Goal: Task Accomplishment & Management: Manage account settings

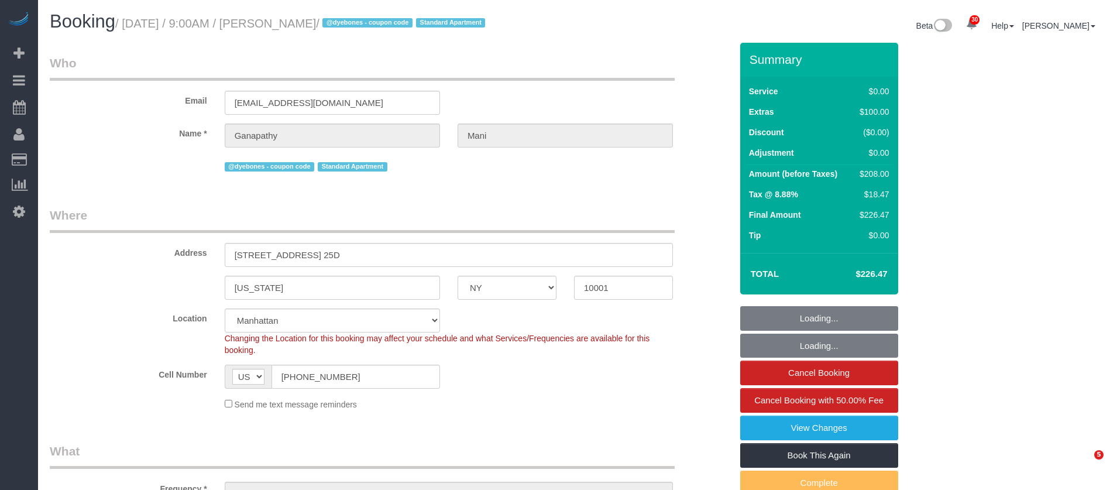
select select "NY"
select select "1"
select select "spot36"
select select "number:58"
select select "number:69"
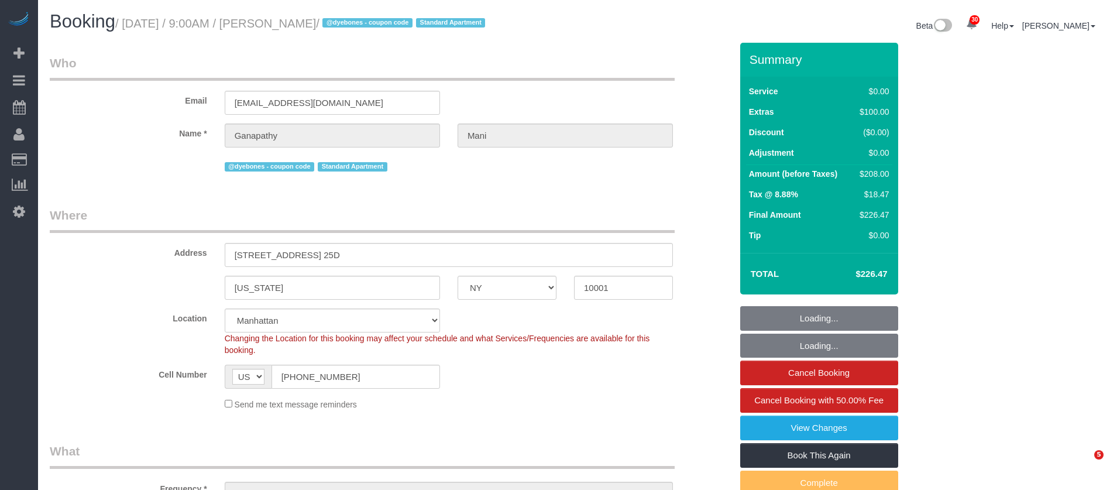
select select "number:15"
select select "number:7"
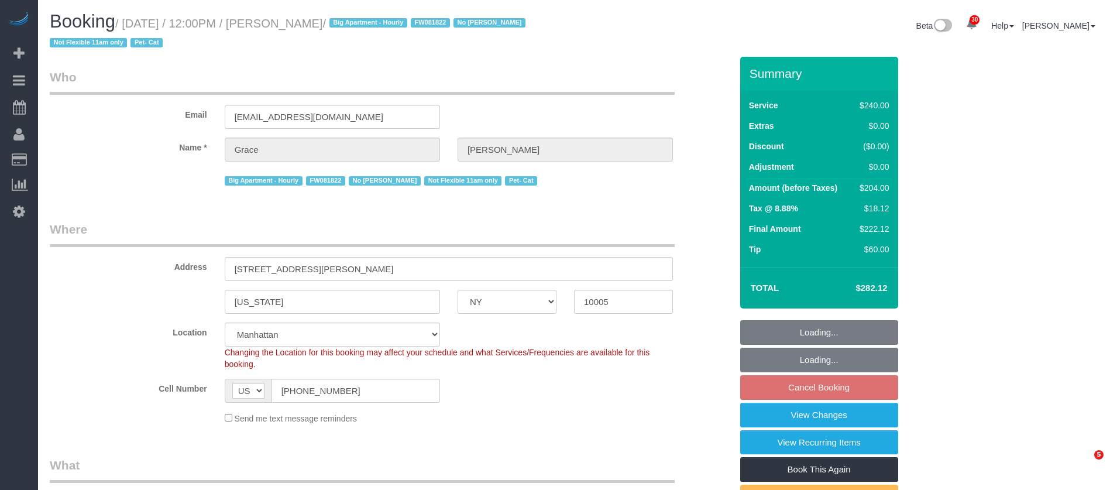
select select "NY"
select select "180"
select select "spot5"
select select "number:89"
select select "number:90"
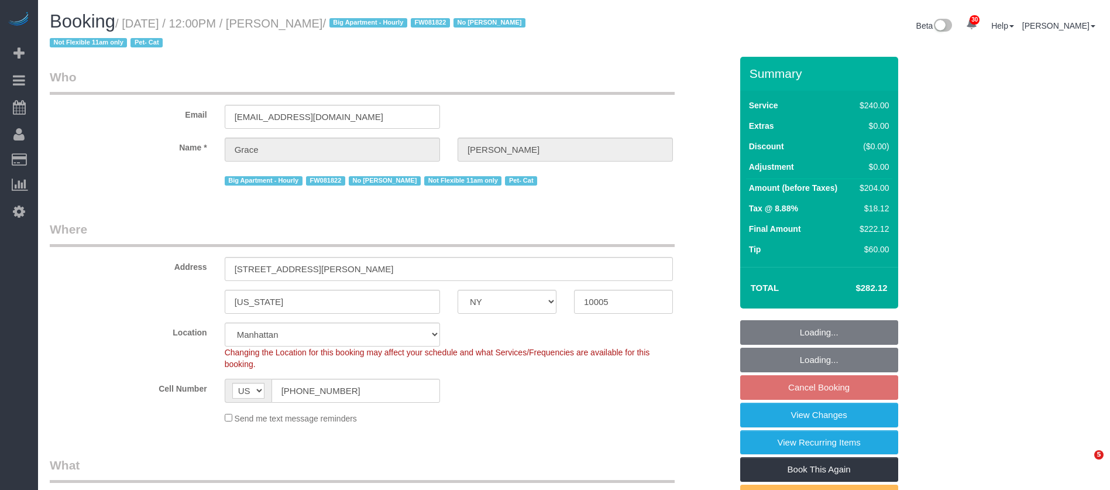
select select "number:14"
select select "number:5"
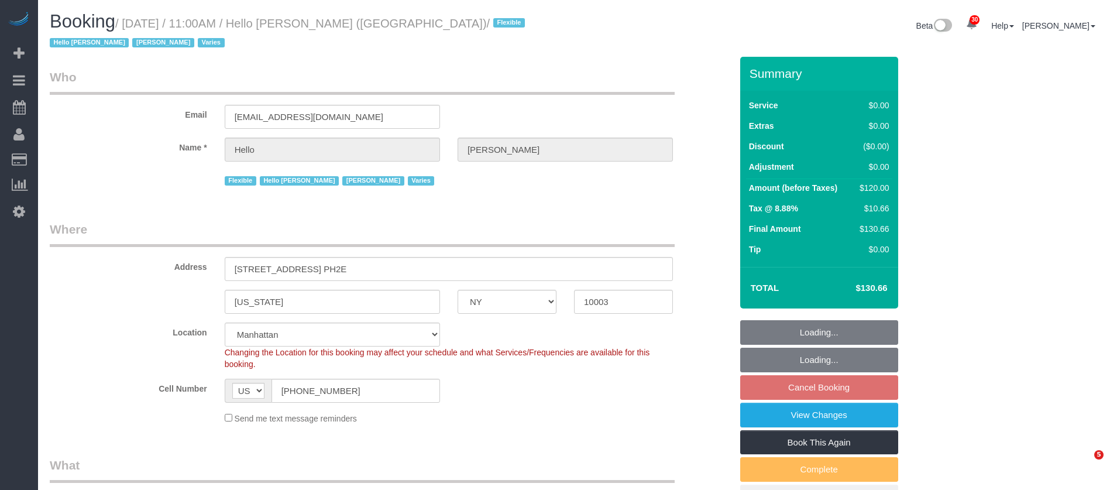
select select "NY"
select select "1"
select select "spot4"
select select "number:89"
select select "number:90"
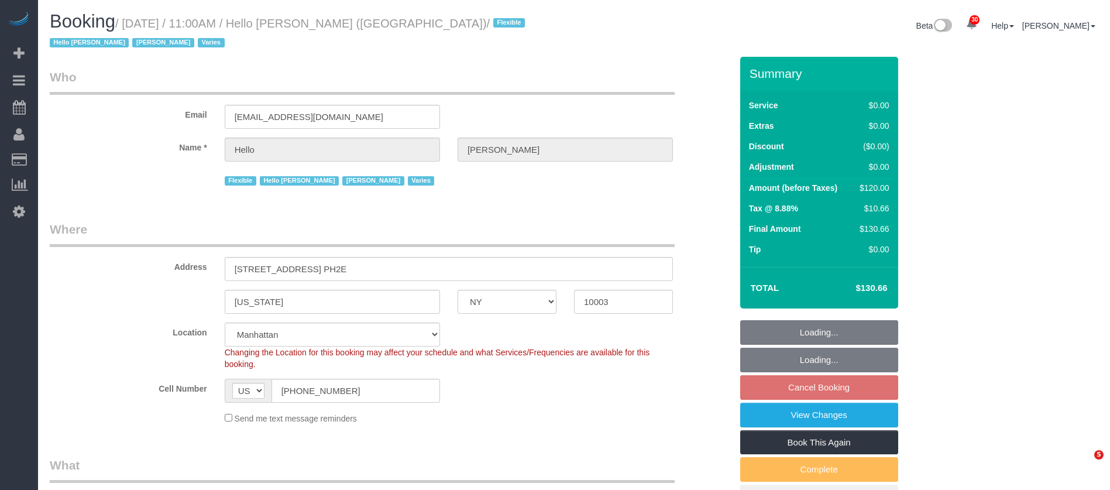
select select "number:15"
select select "number:6"
select select "number:21"
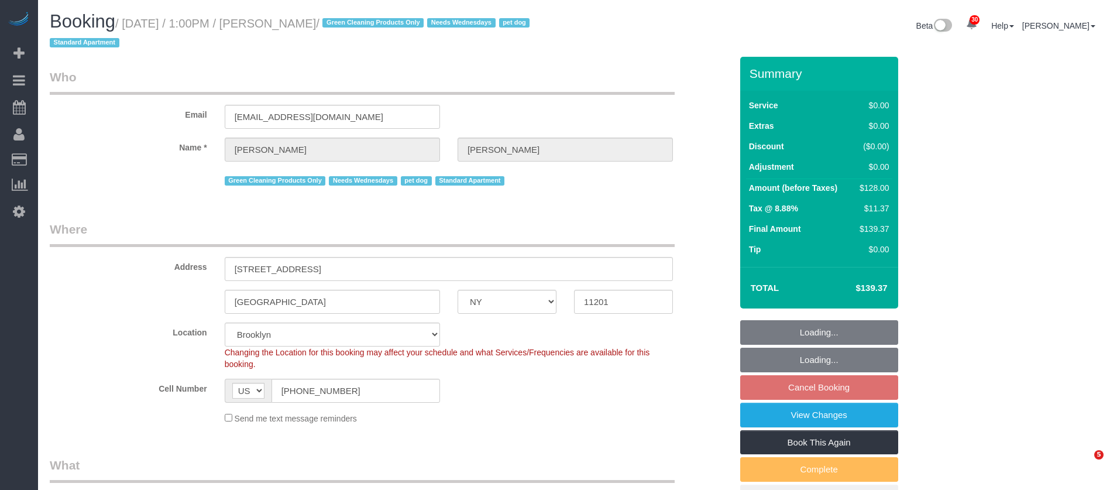
select select "NY"
select select "1"
select select "spot6"
select select "number:57"
select select "number:74"
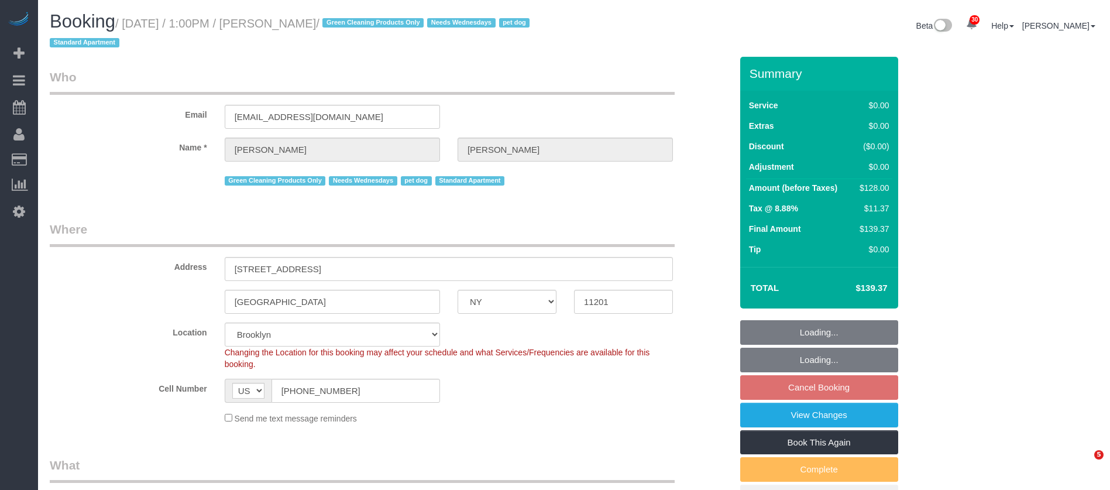
select select "number:13"
select select "number:7"
